Goal: Transaction & Acquisition: Subscribe to service/newsletter

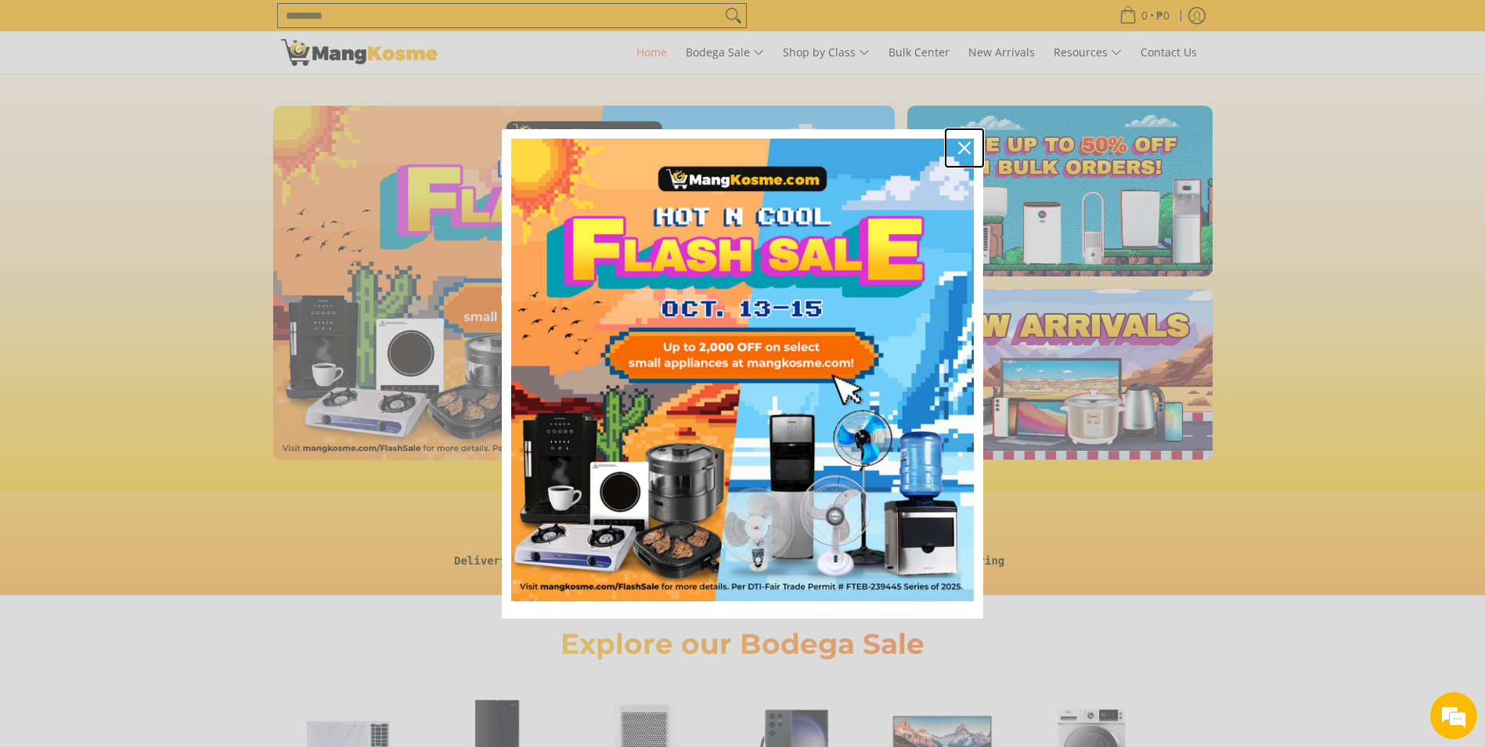
click at [949, 147] on button "Close" at bounding box center [964, 148] width 38 height 38
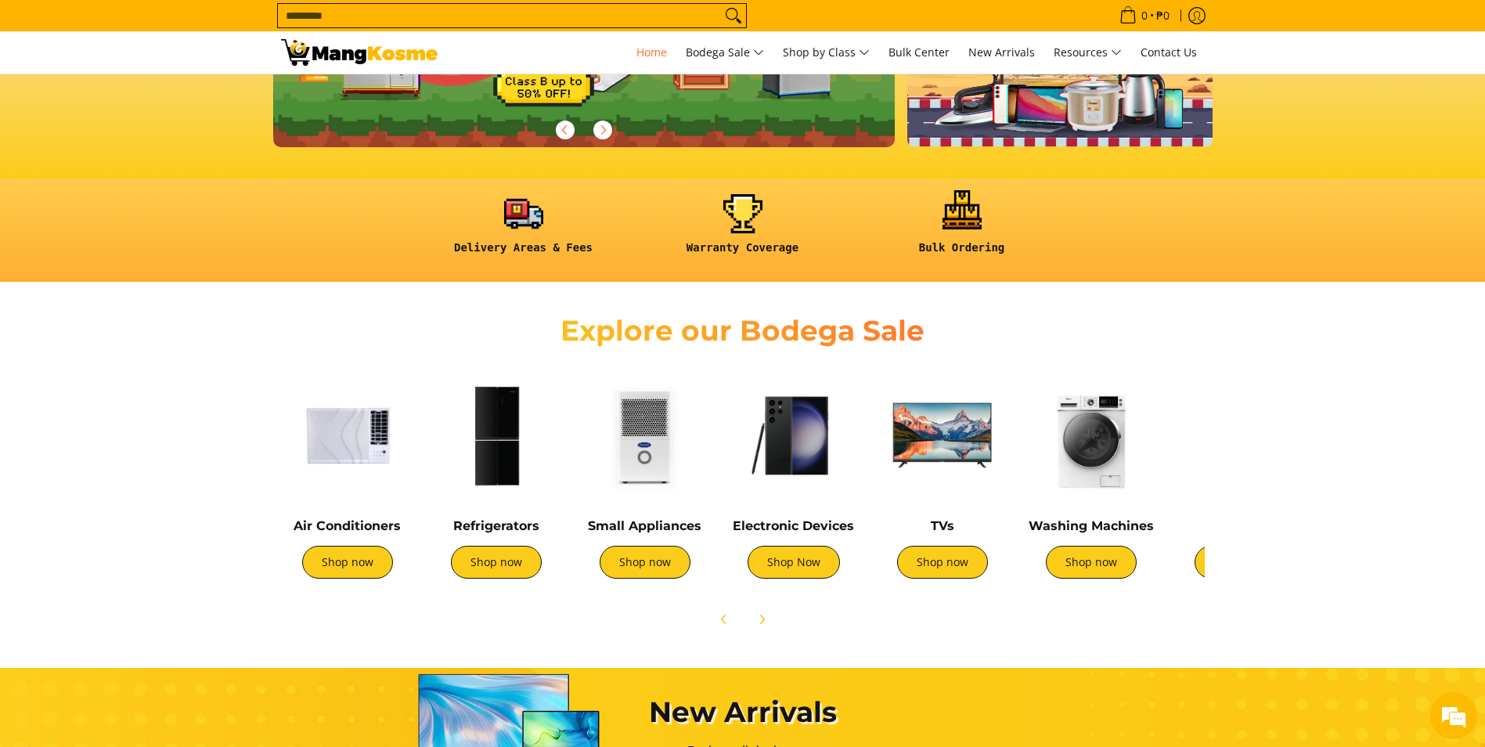
scroll to position [0, 622]
click at [514, 567] on link "Shop now" at bounding box center [496, 561] width 91 height 33
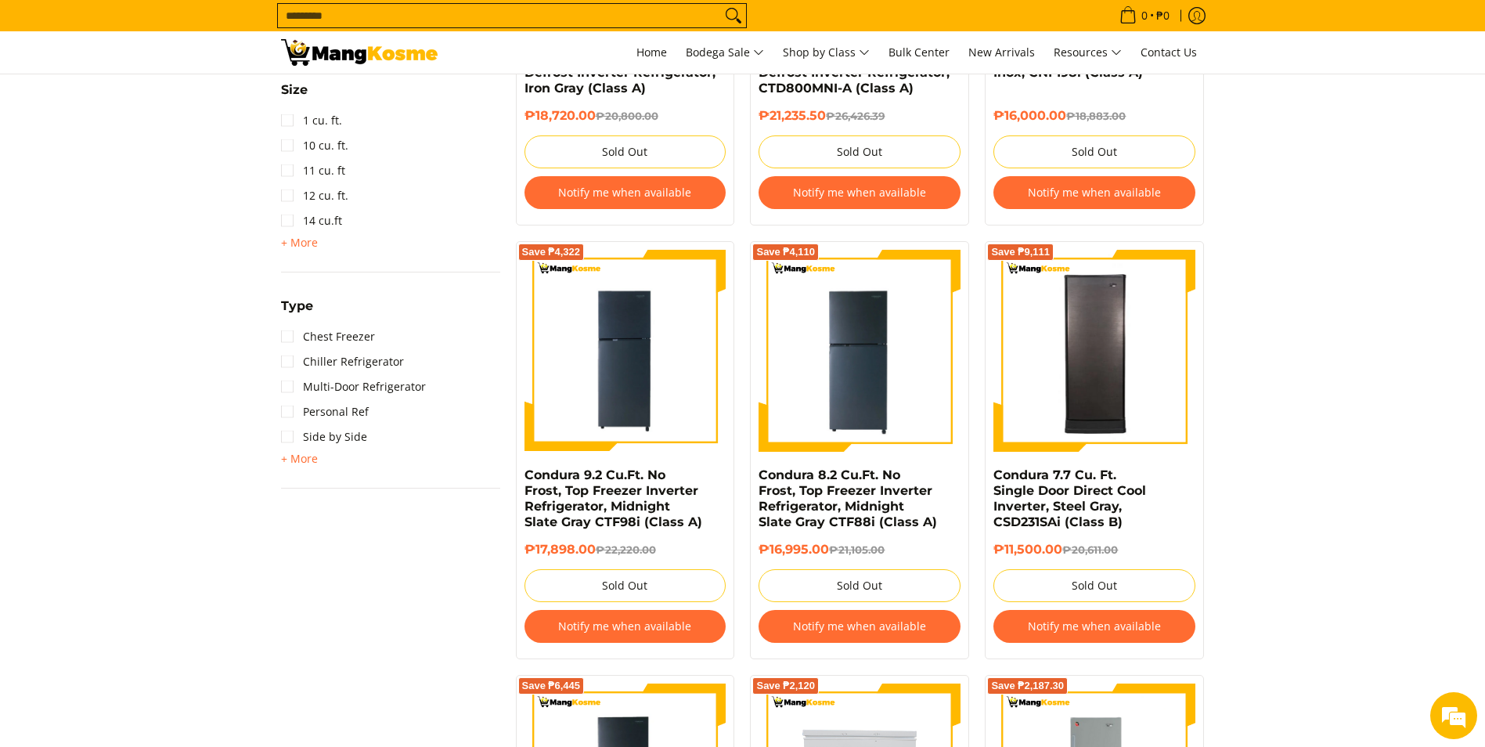
click at [1107, 627] on button "Notify me when available" at bounding box center [1094, 626] width 202 height 33
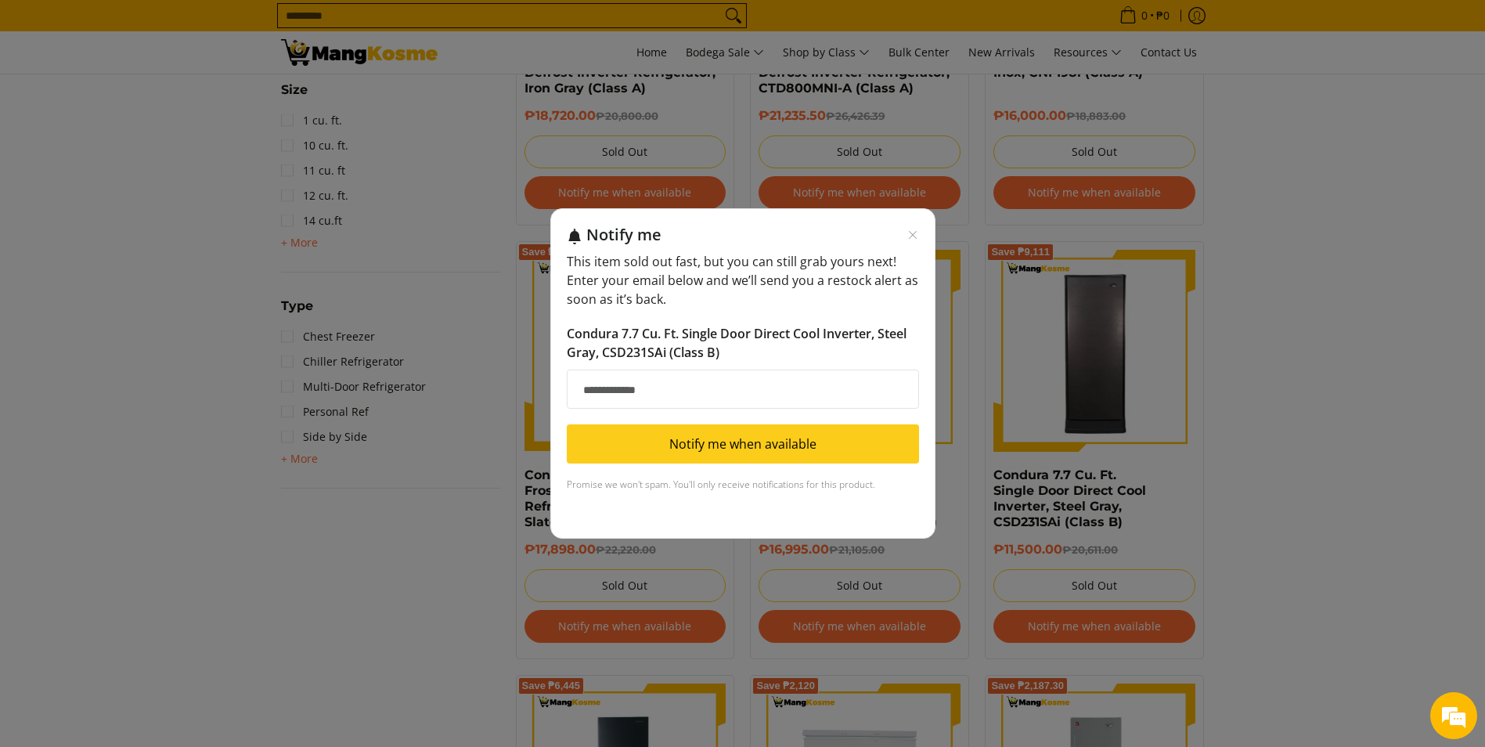
click at [611, 394] on input "Email address" at bounding box center [743, 388] width 352 height 39
type input "**********"
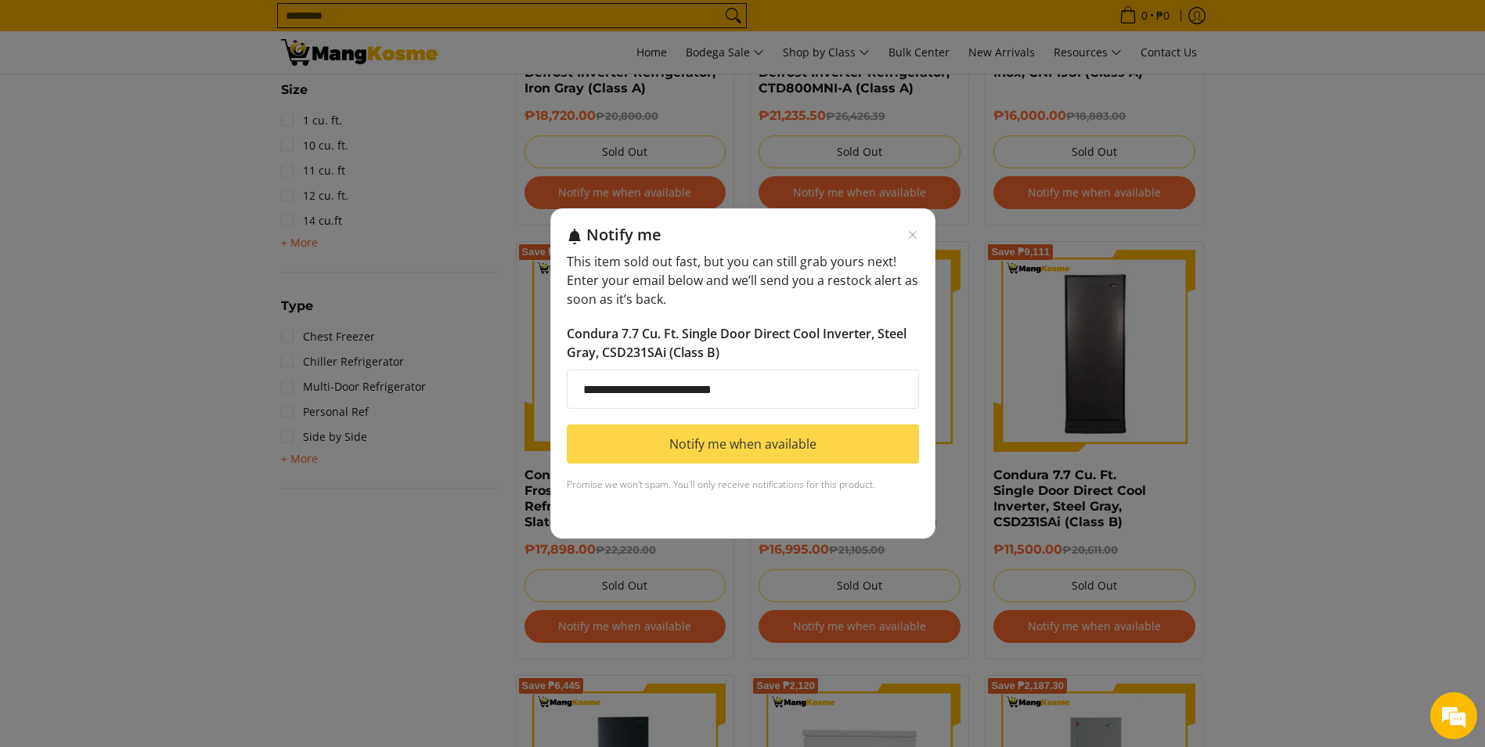
click at [697, 441] on button "Notify me when available" at bounding box center [743, 443] width 352 height 39
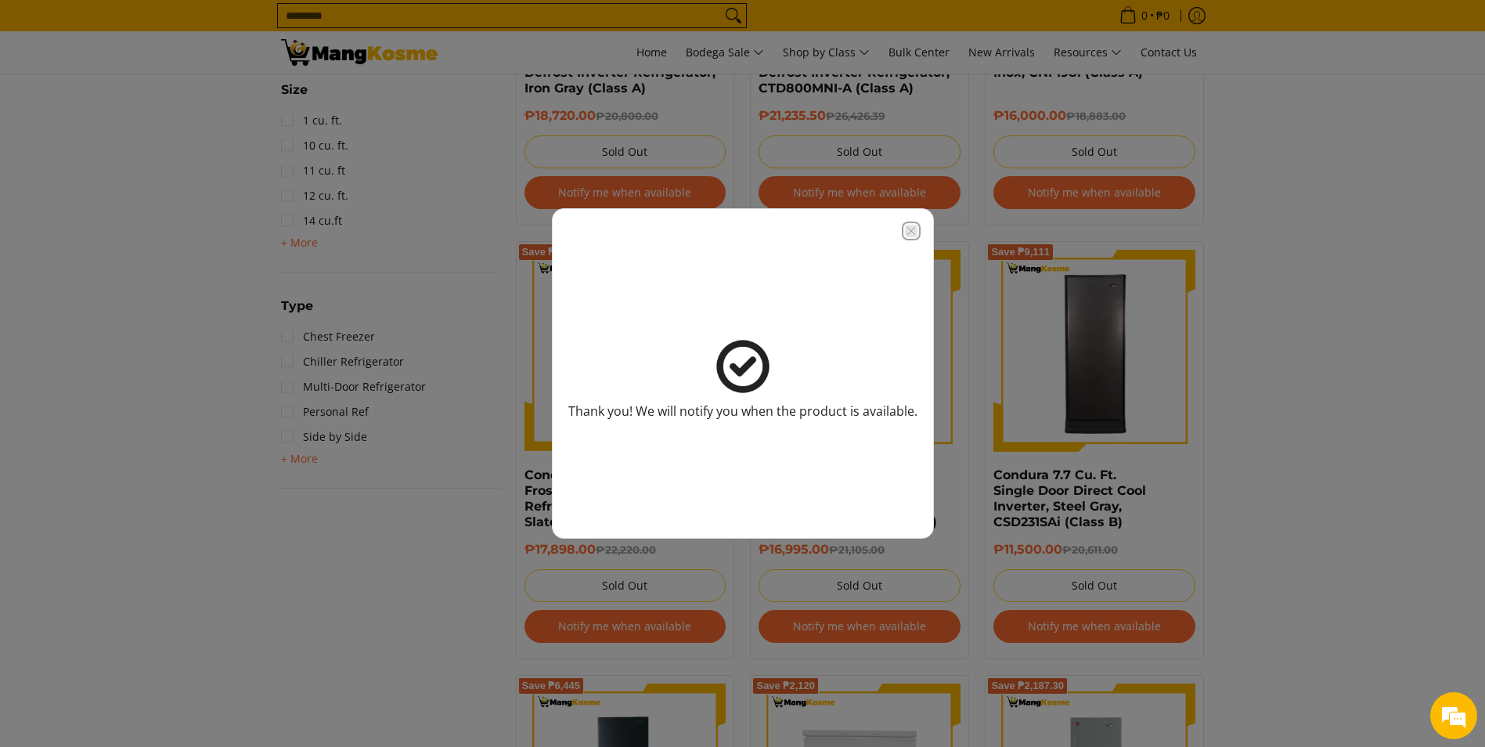
click at [913, 231] on icon "Close modal" at bounding box center [911, 231] width 13 height 13
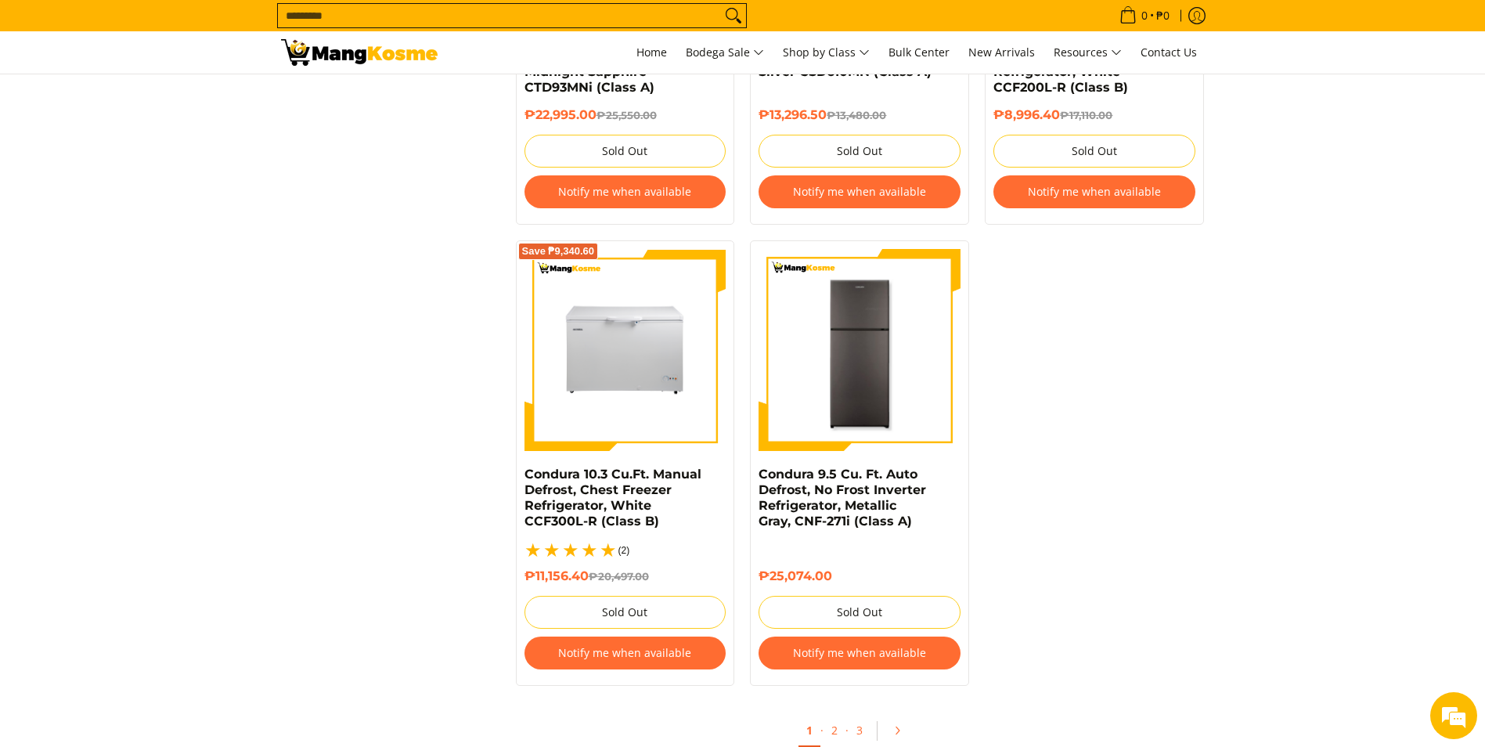
scroll to position [3052, 0]
